Goal: Find specific page/section: Find specific page/section

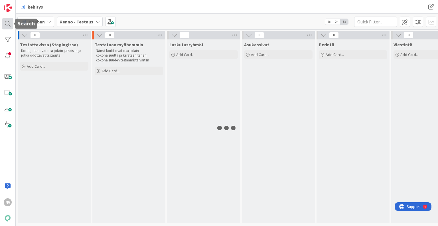
click at [6, 22] on div at bounding box center [7, 23] width 11 height 11
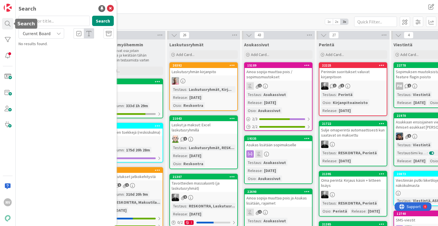
click at [45, 21] on input "text" at bounding box center [54, 21] width 71 height 10
click at [39, 21] on input "RSA kirjnapitoaineisto" at bounding box center [54, 21] width 71 height 10
type input "RSA kirjanpitoaineisto"
click at [57, 35] on icon at bounding box center [59, 33] width 5 height 5
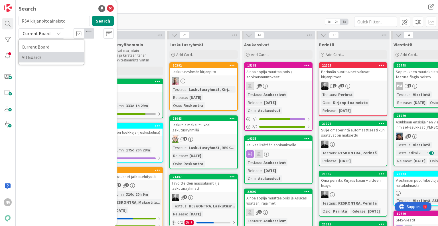
click at [51, 57] on span "All Boards" at bounding box center [51, 57] width 59 height 9
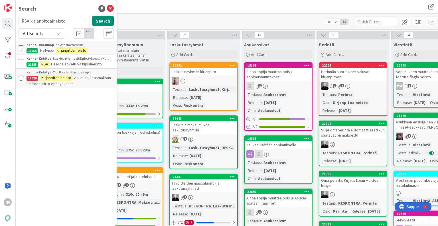
click at [79, 65] on span ": Heeros soveltuva kipiaineisto" at bounding box center [75, 63] width 53 height 5
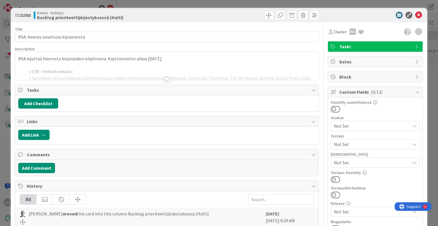
click at [165, 78] on div at bounding box center [167, 79] width 6 height 5
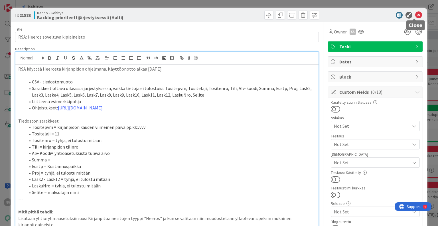
click at [416, 16] on icon at bounding box center [419, 15] width 7 height 7
